Goal: Task Accomplishment & Management: Use online tool/utility

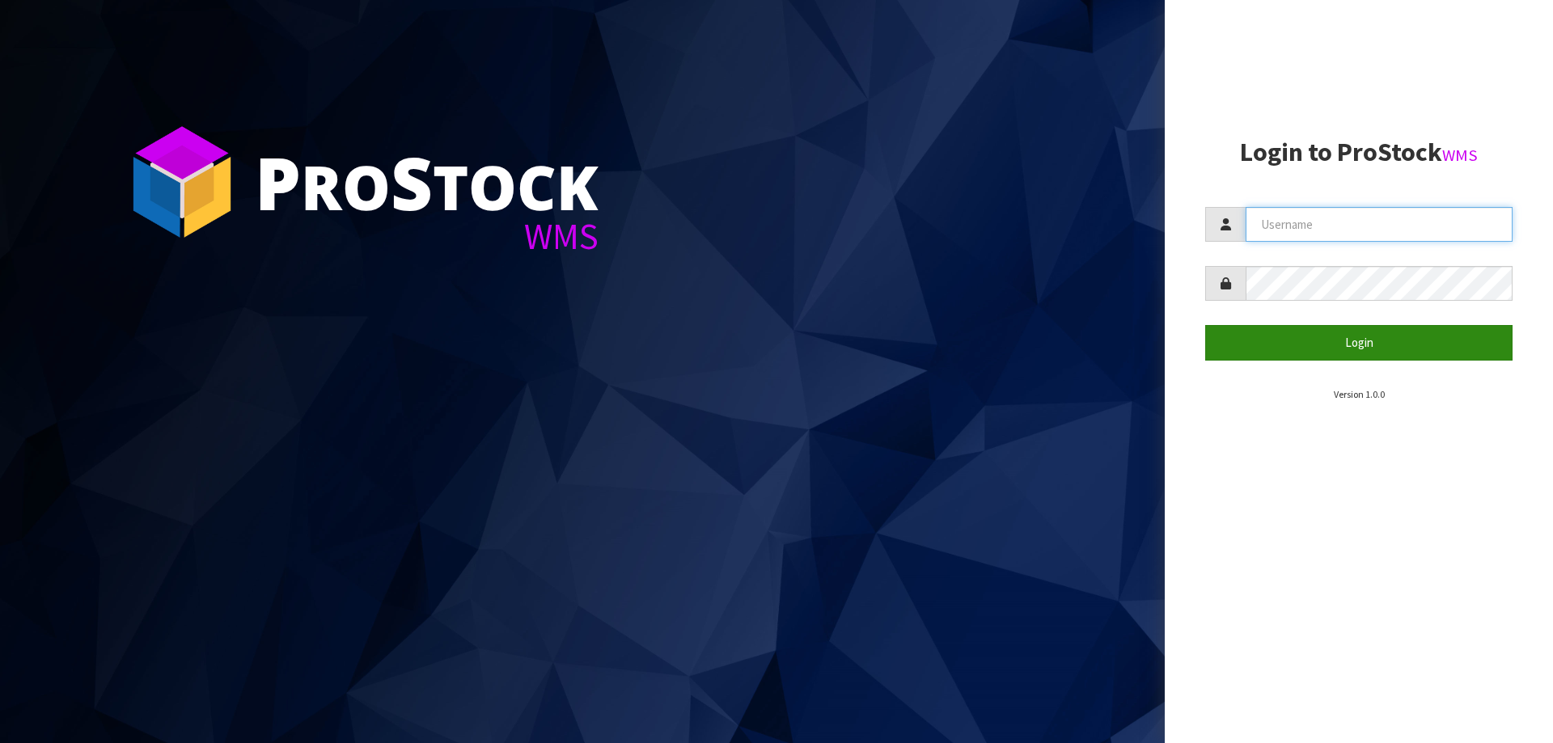
type input "[PERSON_NAME][EMAIL_ADDRESS][DOMAIN_NAME]"
click at [1372, 332] on button "Login" at bounding box center [1358, 342] width 307 height 35
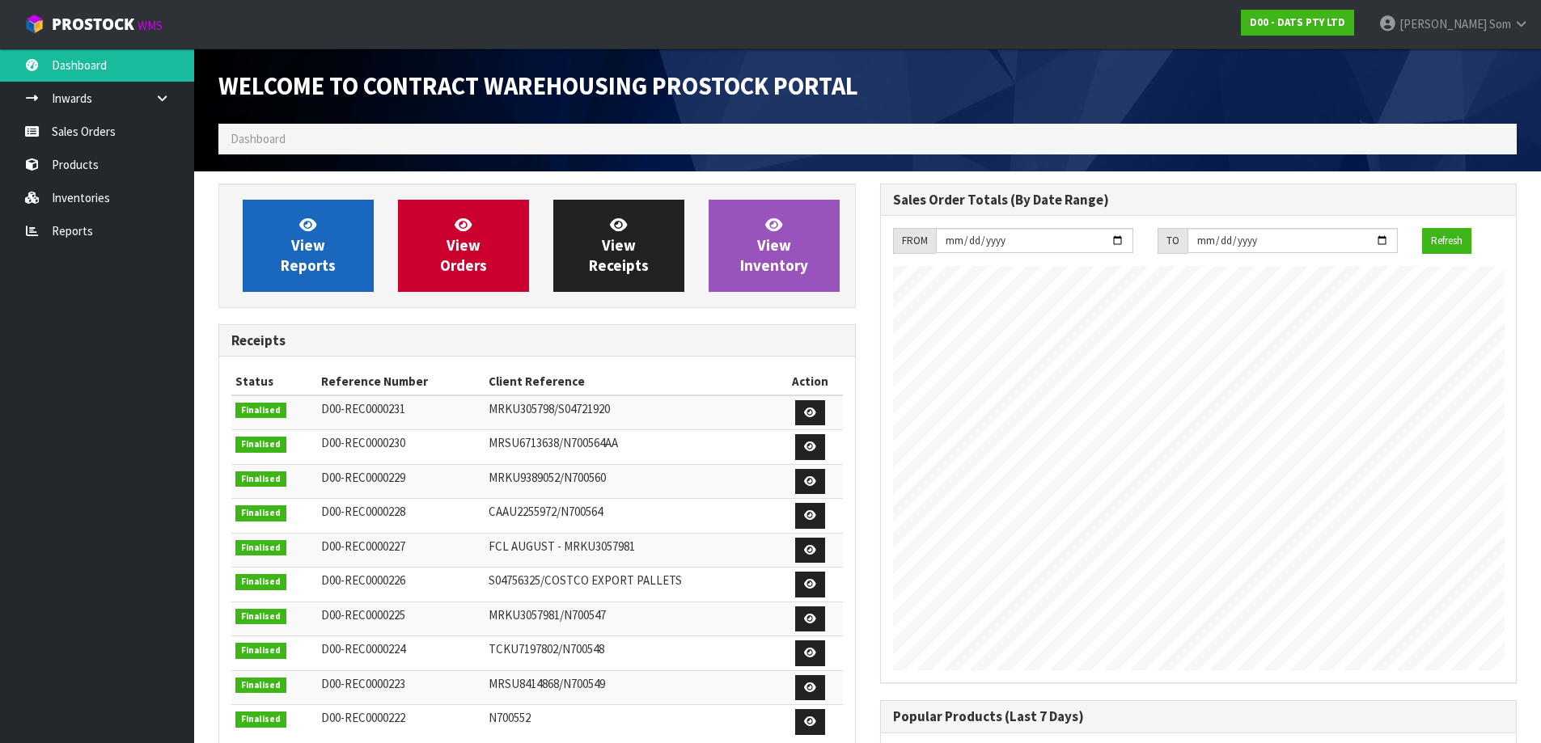
scroll to position [897, 661]
click at [330, 230] on link "View Reports" at bounding box center [308, 246] width 131 height 92
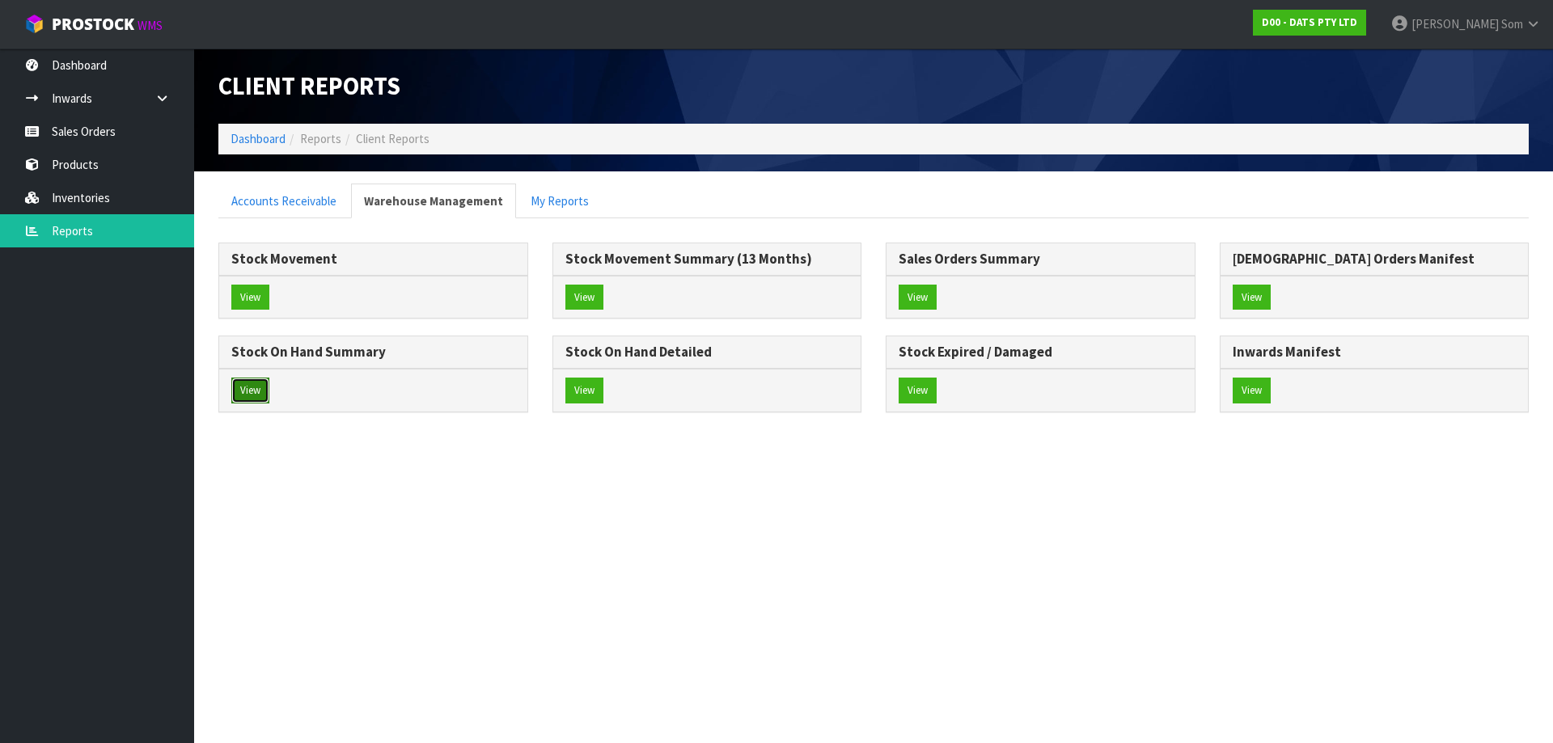
click at [265, 391] on button "View" at bounding box center [250, 391] width 38 height 26
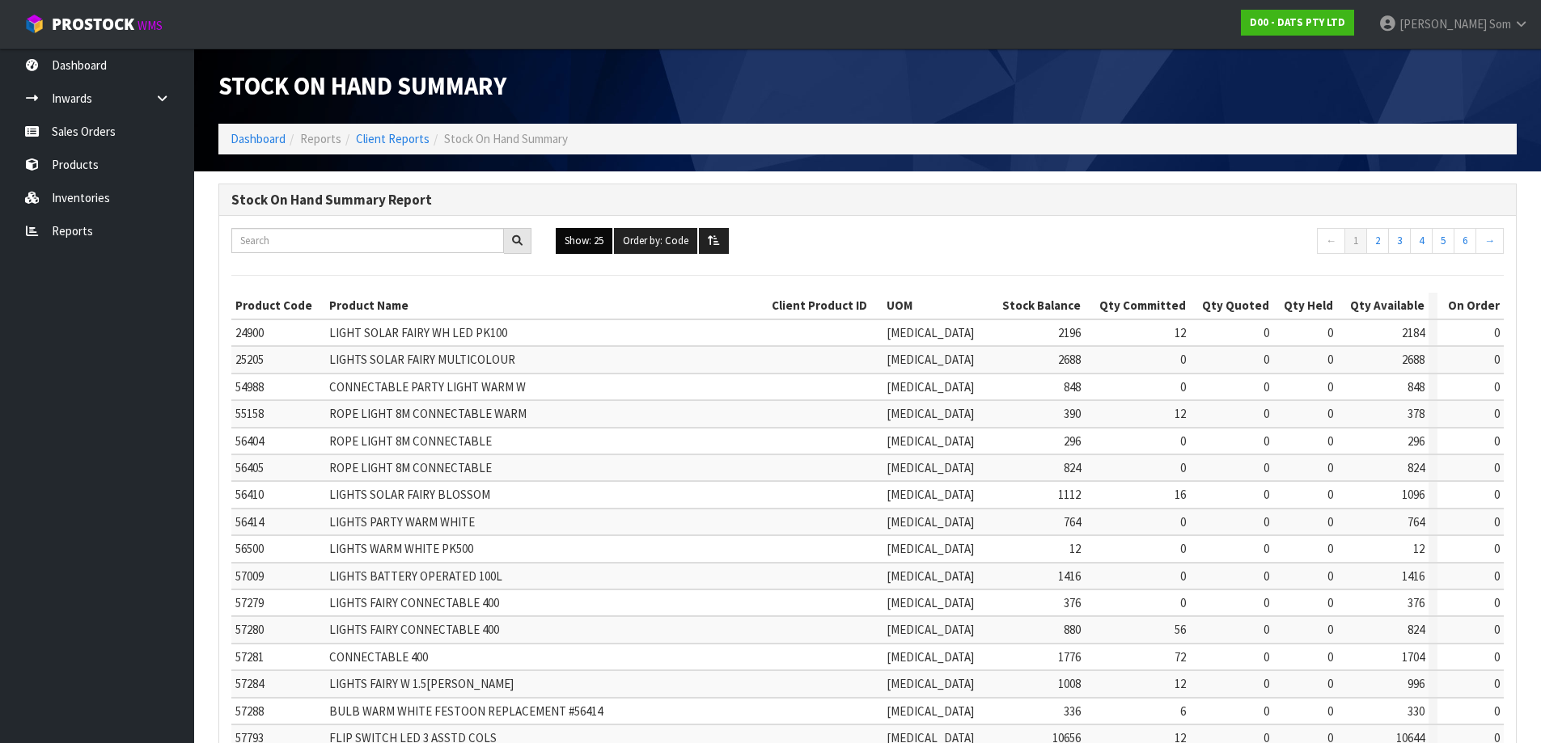
click at [586, 245] on button "Show: 25" at bounding box center [584, 241] width 57 height 26
click at [581, 387] on link "ALL" at bounding box center [620, 382] width 128 height 22
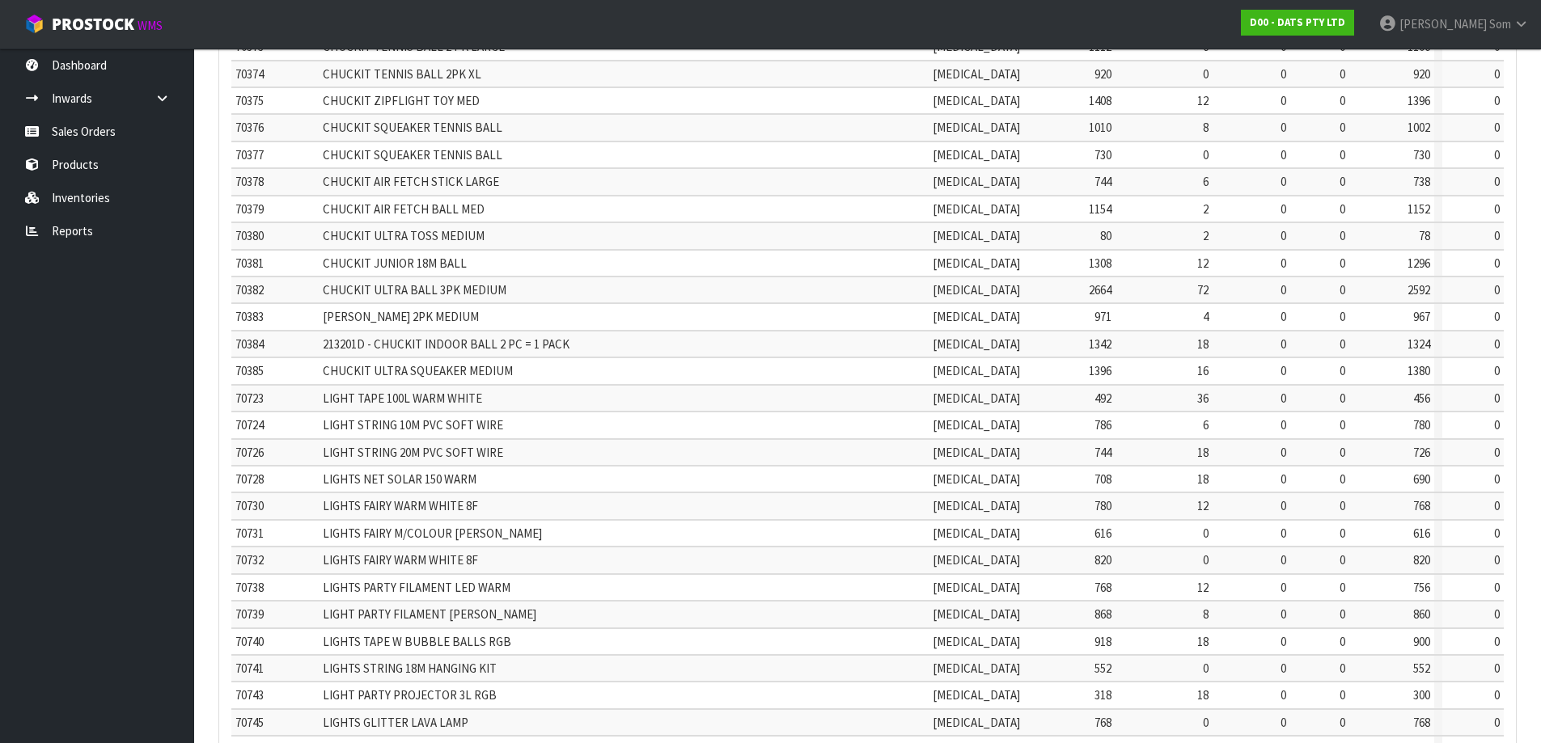
scroll to position [3407, 0]
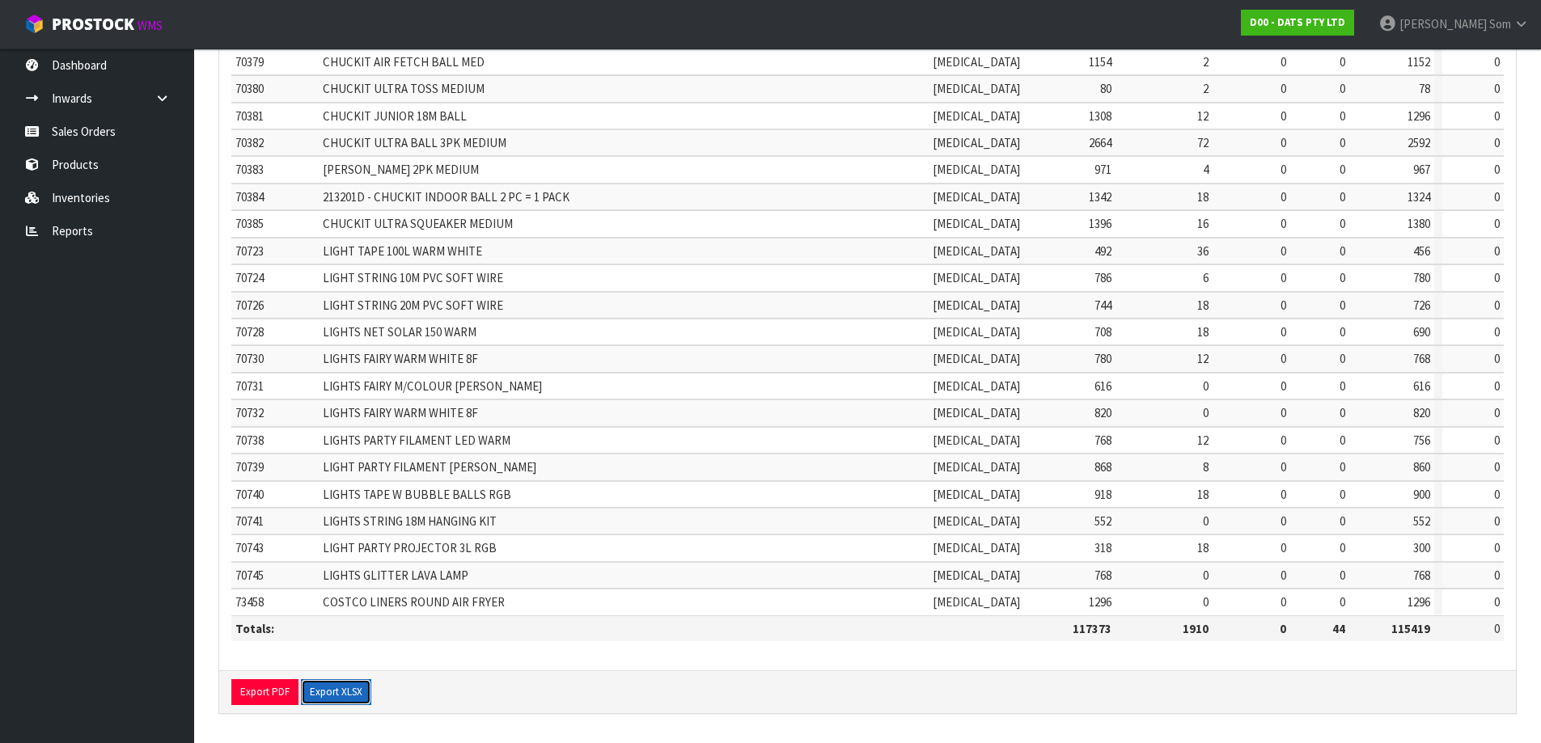
click at [343, 688] on button "Export XLSX" at bounding box center [336, 692] width 70 height 26
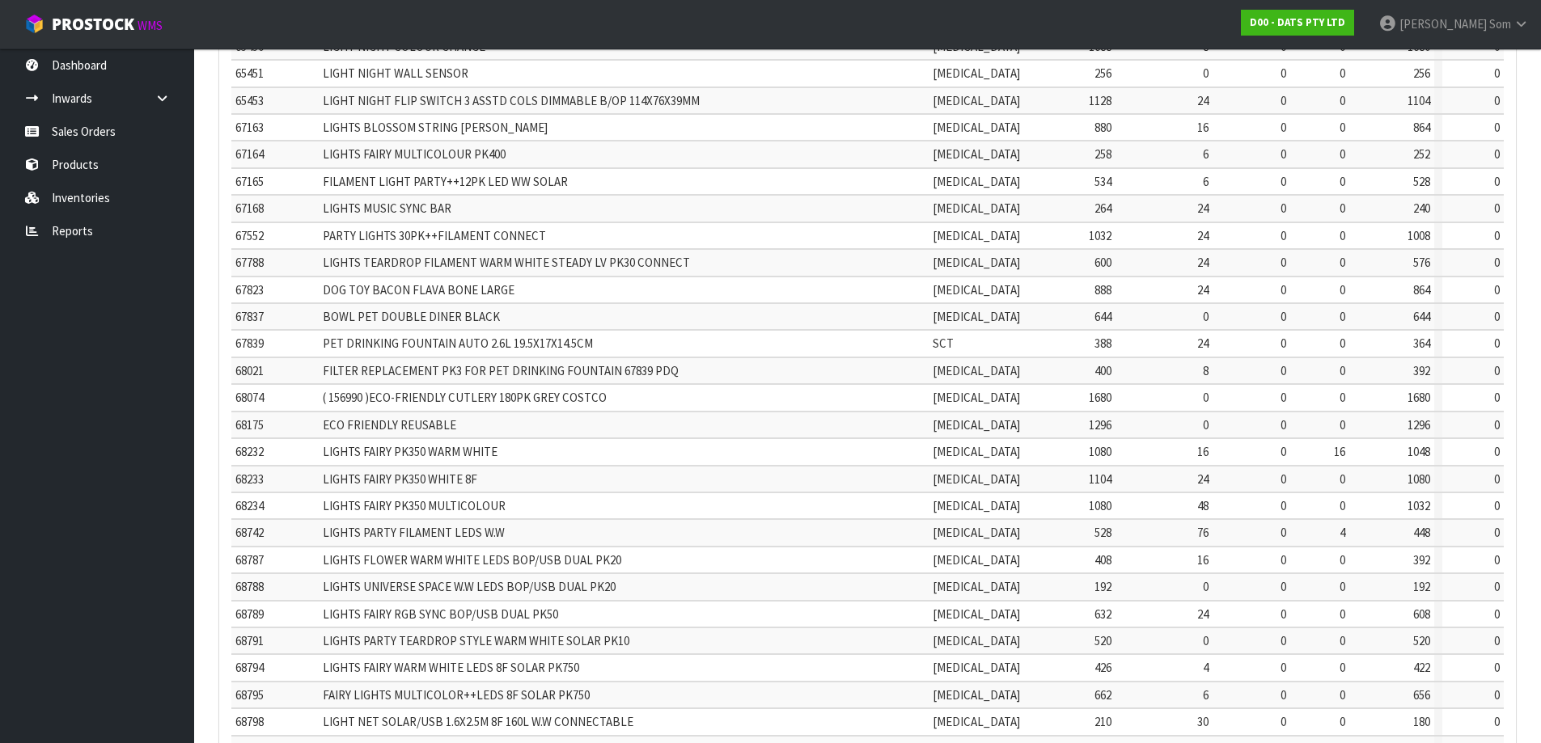
scroll to position [2274, 0]
